Goal: Information Seeking & Learning: Learn about a topic

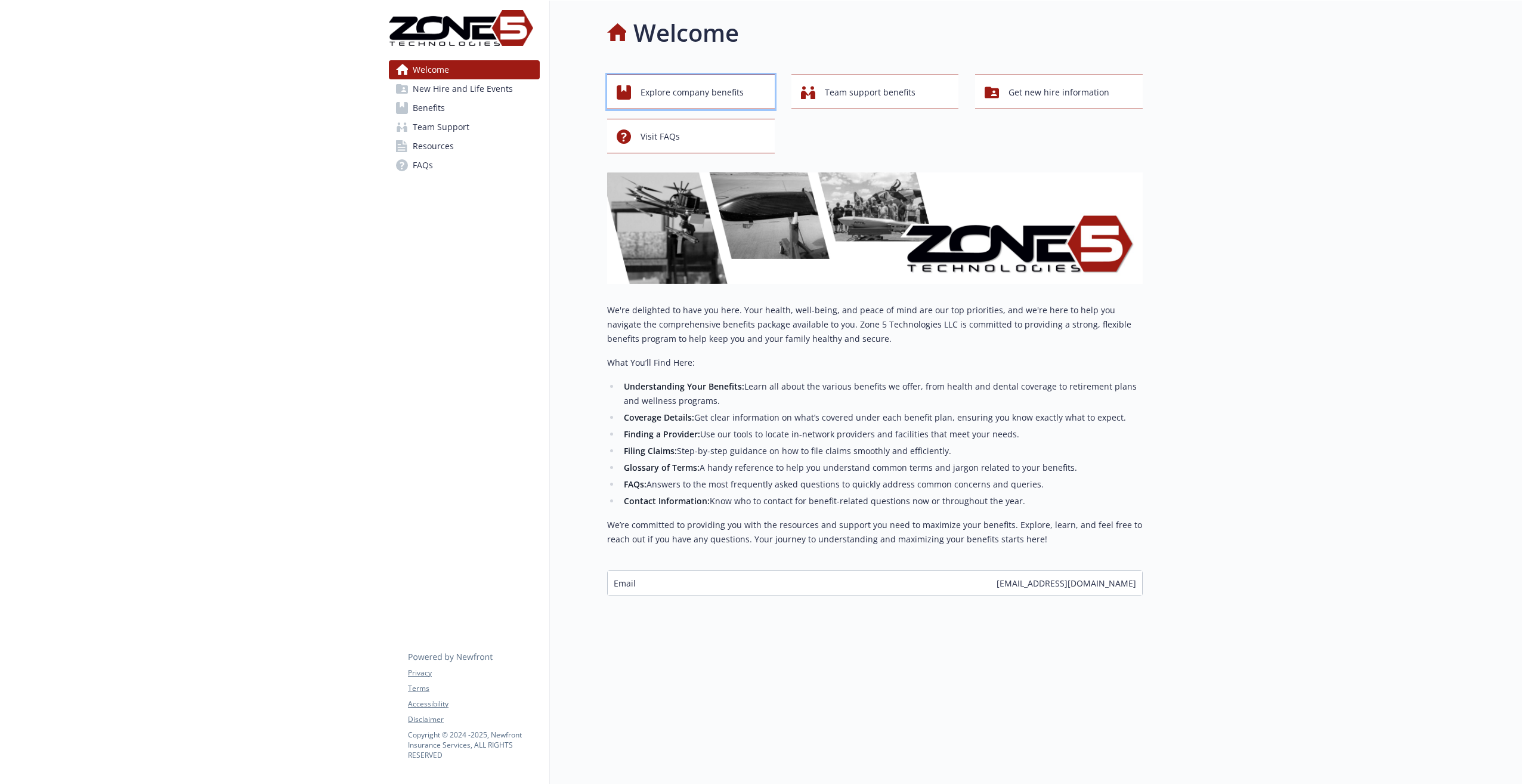
click at [642, 100] on span "Explore company benefits" at bounding box center [692, 92] width 103 height 22
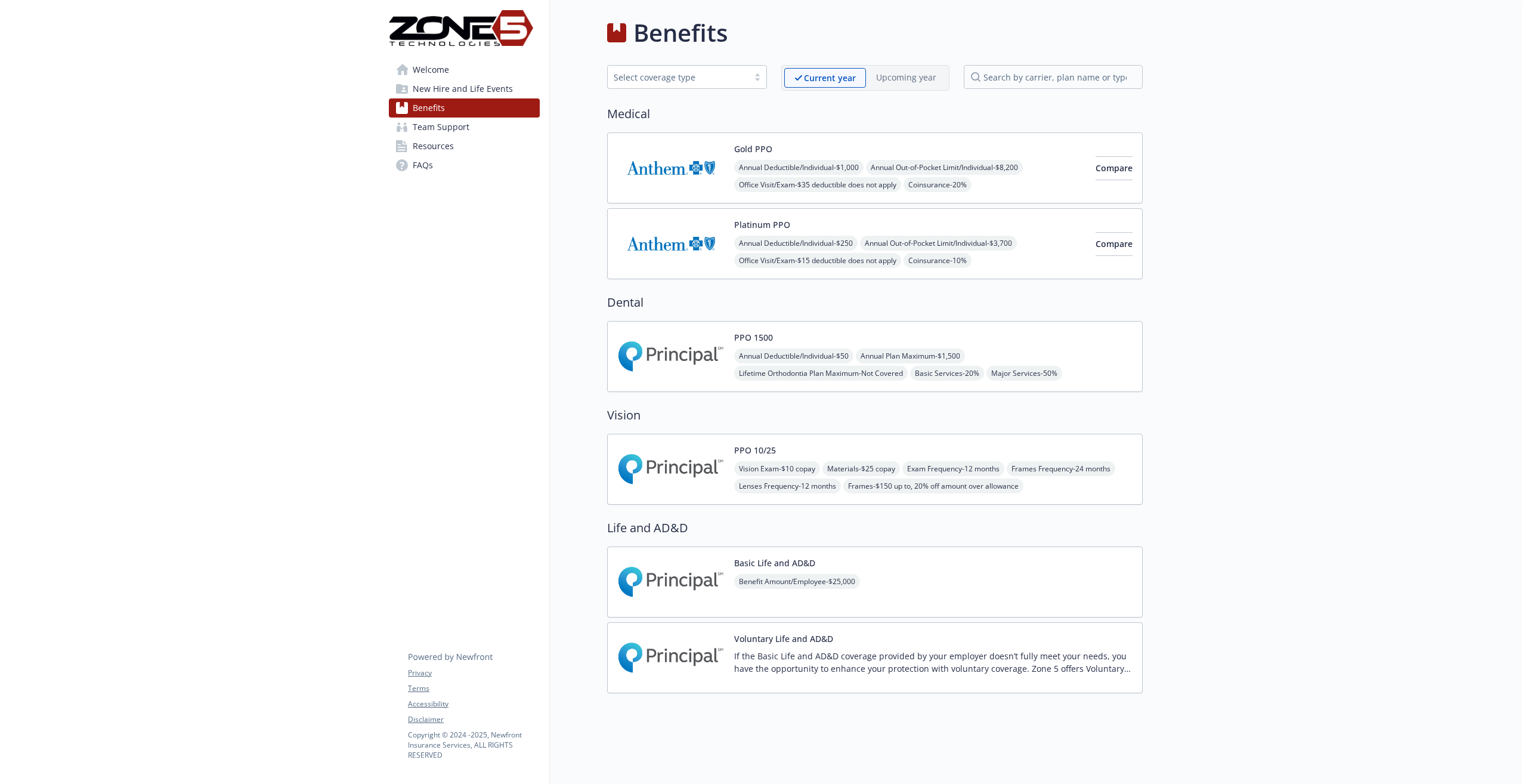
click at [474, 132] on link "Team Support" at bounding box center [464, 127] width 151 height 19
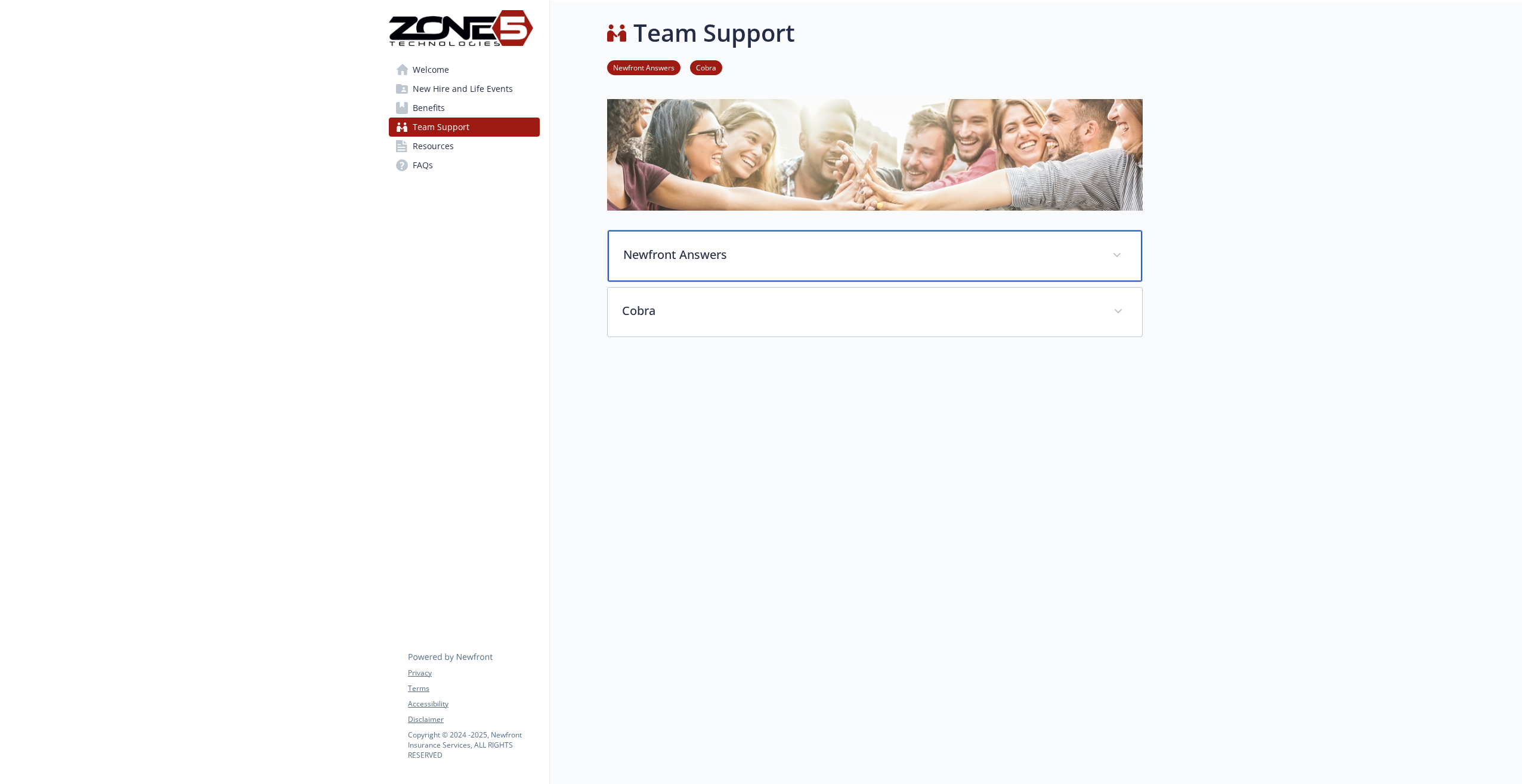
click at [653, 250] on p "Newfront Answers" at bounding box center [860, 254] width 474 height 18
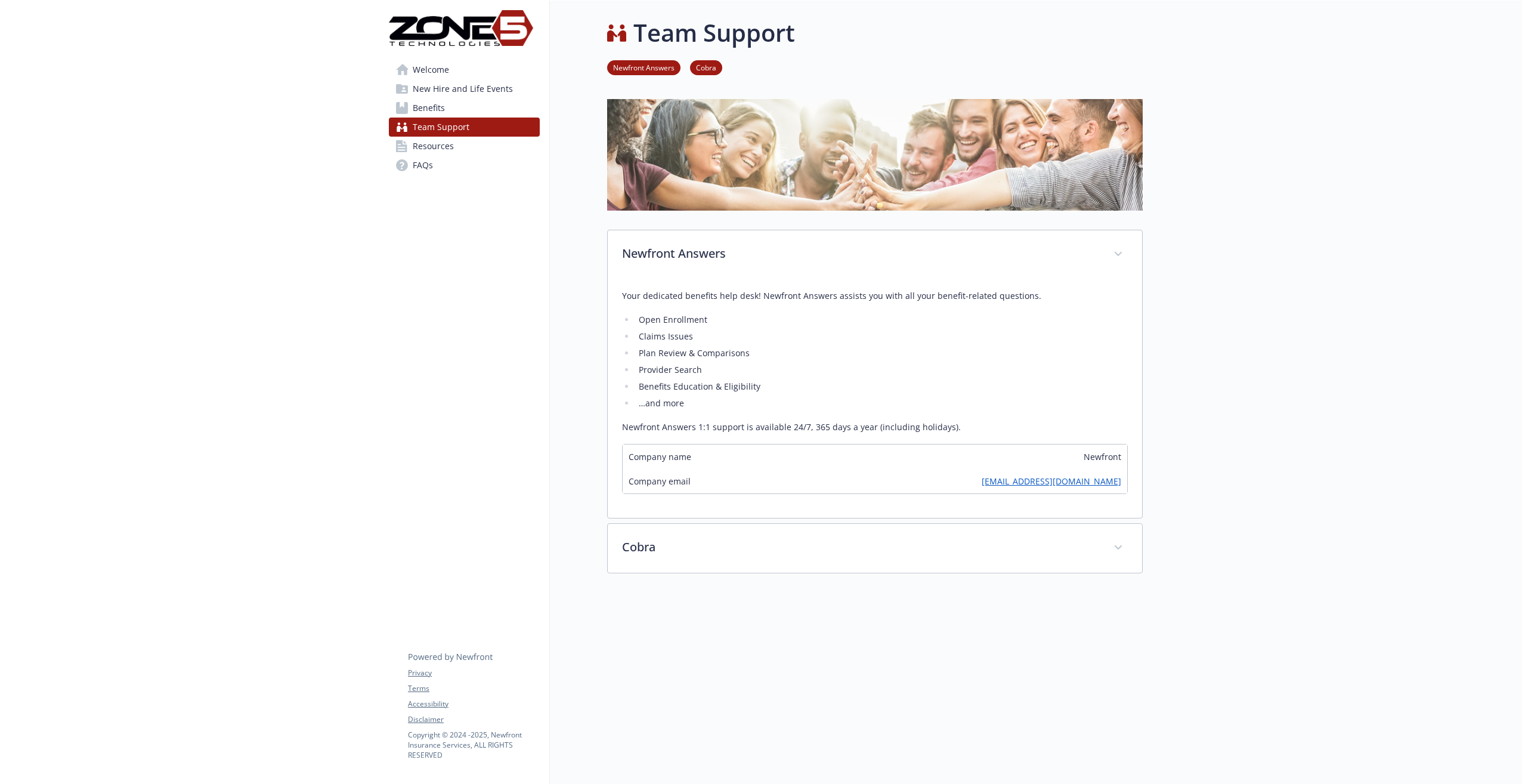
click at [461, 148] on link "Resources" at bounding box center [464, 146] width 151 height 19
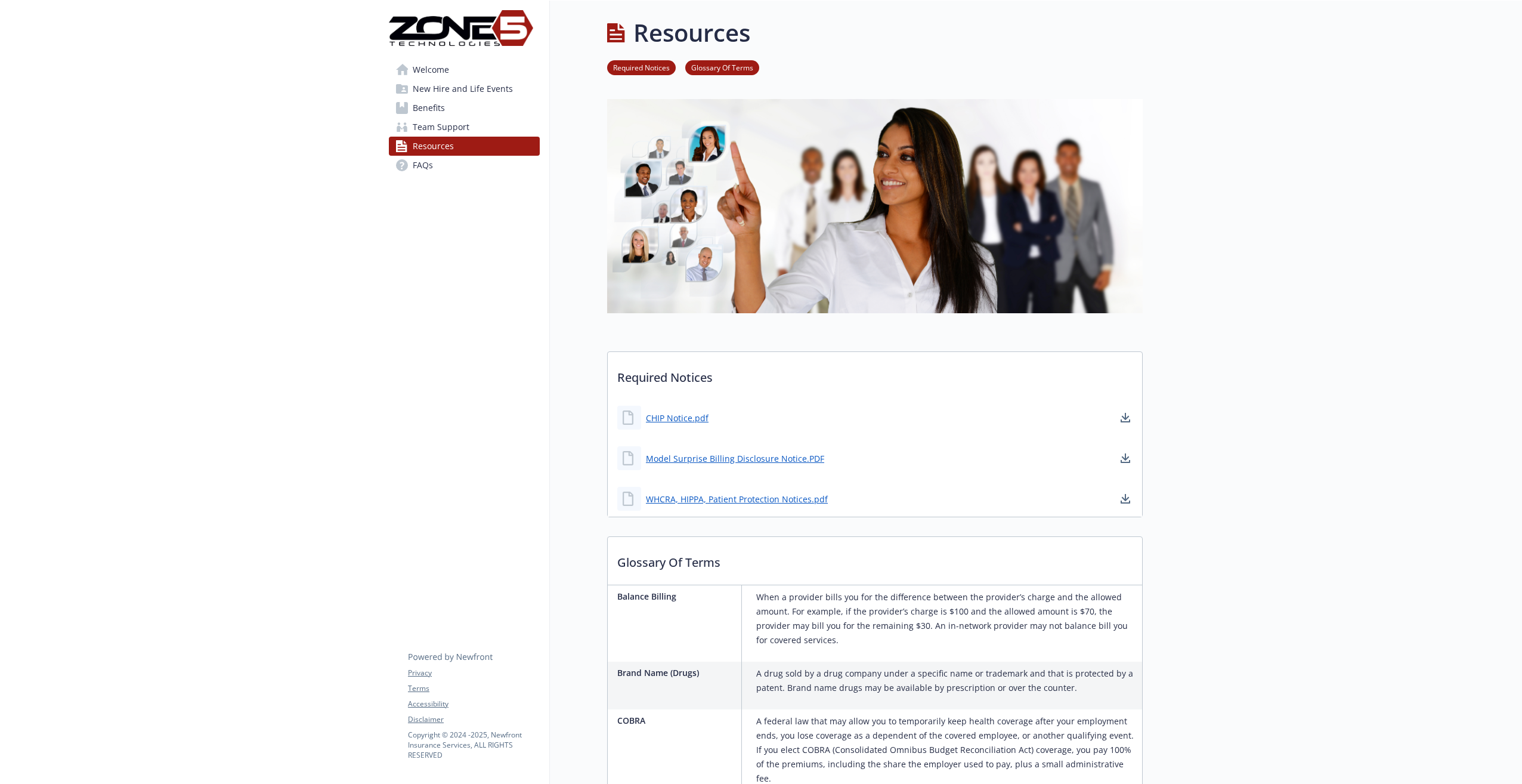
click at [447, 165] on link "FAQs" at bounding box center [464, 165] width 151 height 19
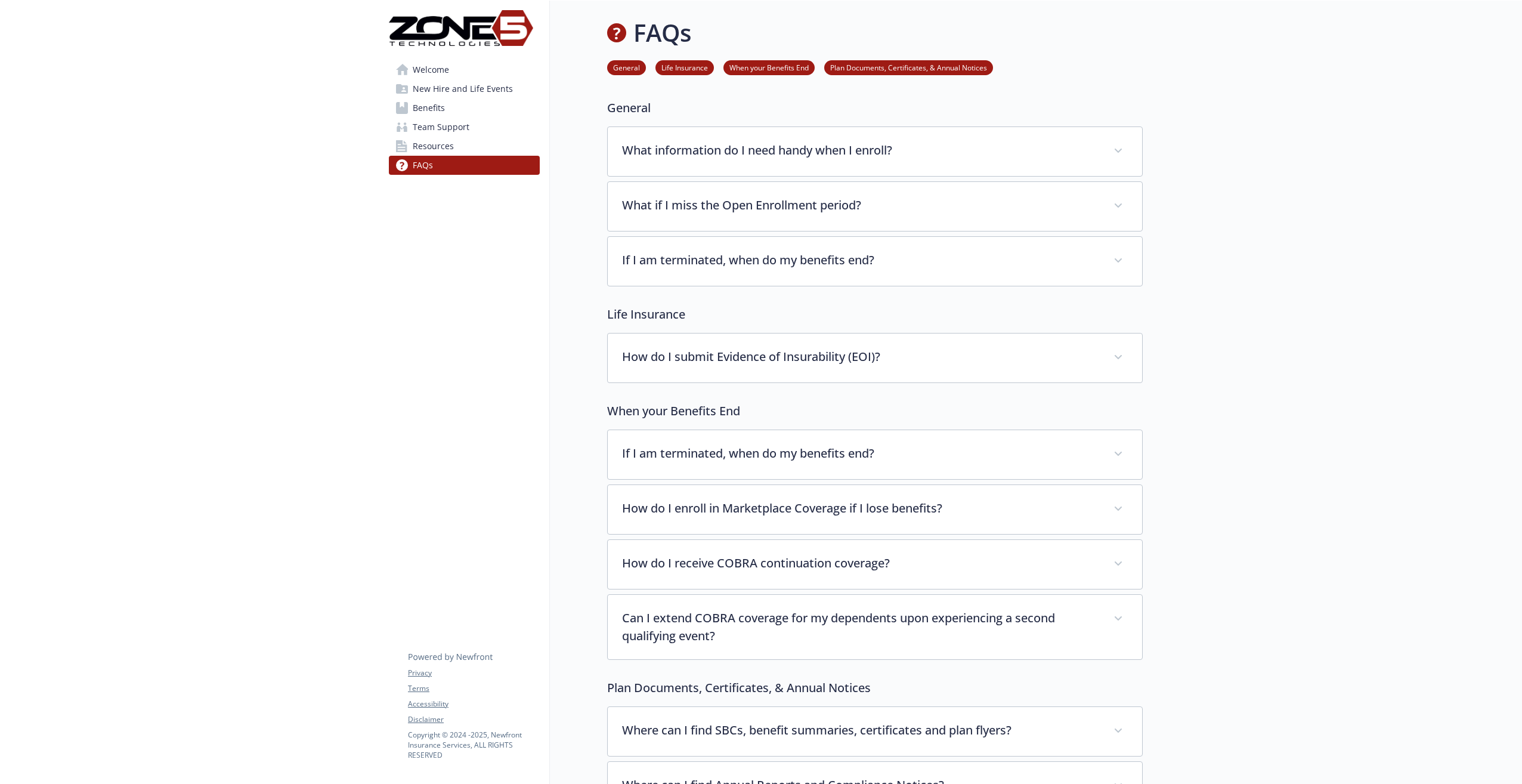
click at [480, 78] on link "Welcome" at bounding box center [464, 70] width 151 height 19
